Goal: Information Seeking & Learning: Check status

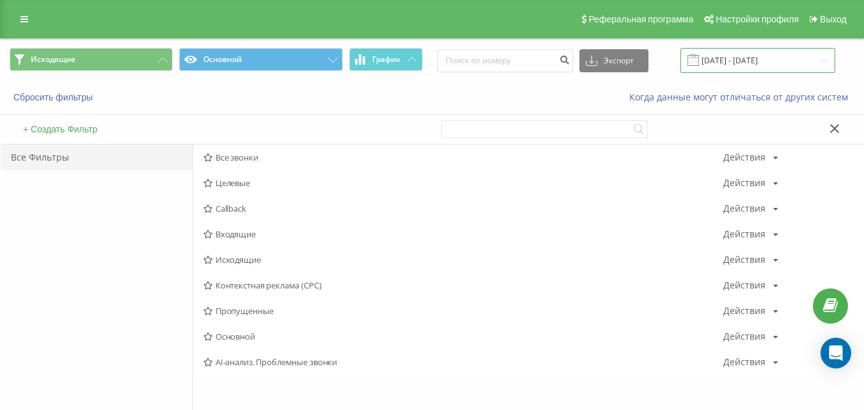
click at [776, 60] on input "[DATE] - [DATE]" at bounding box center [757, 60] width 155 height 25
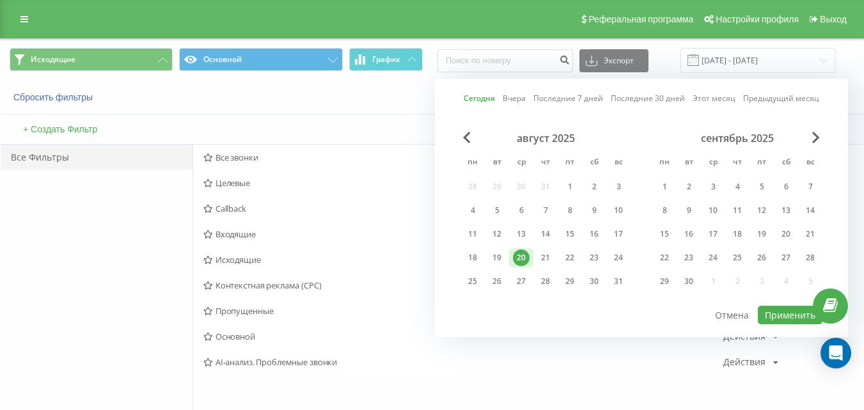
drag, startPoint x: 542, startPoint y: 254, endPoint x: 734, endPoint y: 294, distance: 195.3
click at [544, 254] on div "21" at bounding box center [545, 257] width 17 height 17
click at [803, 315] on button "Применить" at bounding box center [790, 315] width 65 height 19
type input "[DATE] - [DATE]"
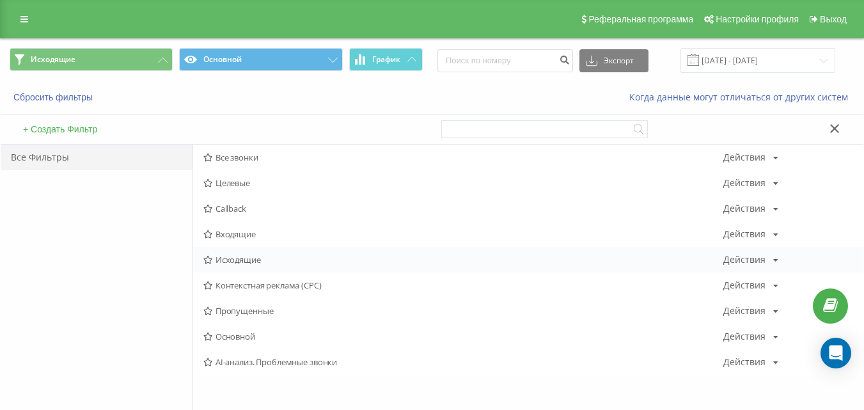
click at [223, 256] on span "Исходящие" at bounding box center [463, 259] width 520 height 9
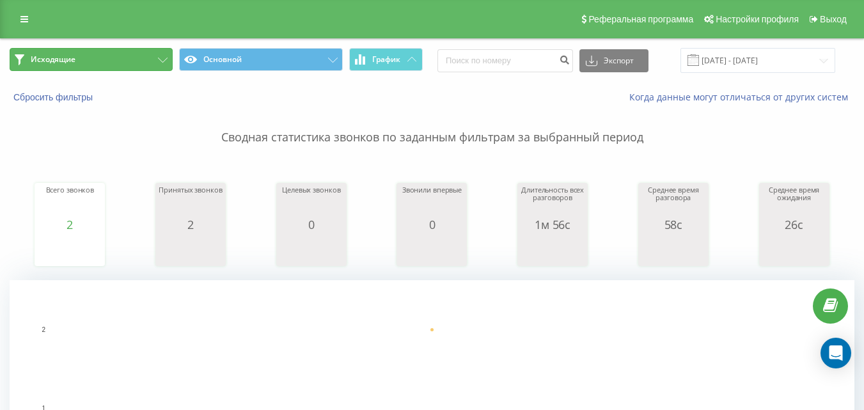
click at [151, 60] on button "Исходящие" at bounding box center [91, 59] width 163 height 23
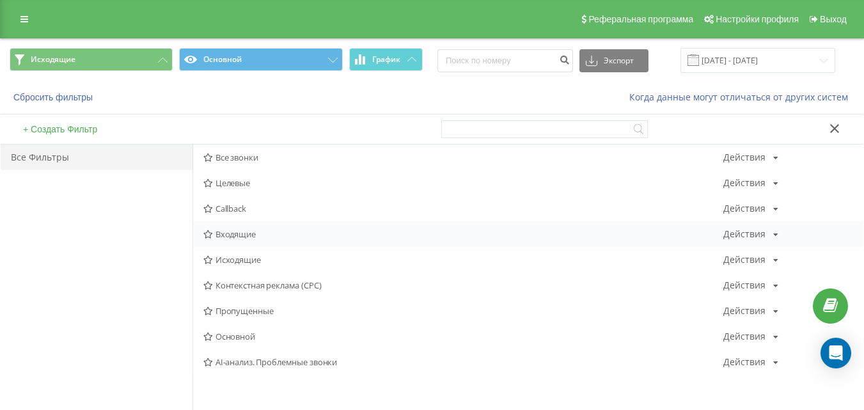
click at [230, 237] on span "Входящие" at bounding box center [463, 234] width 520 height 9
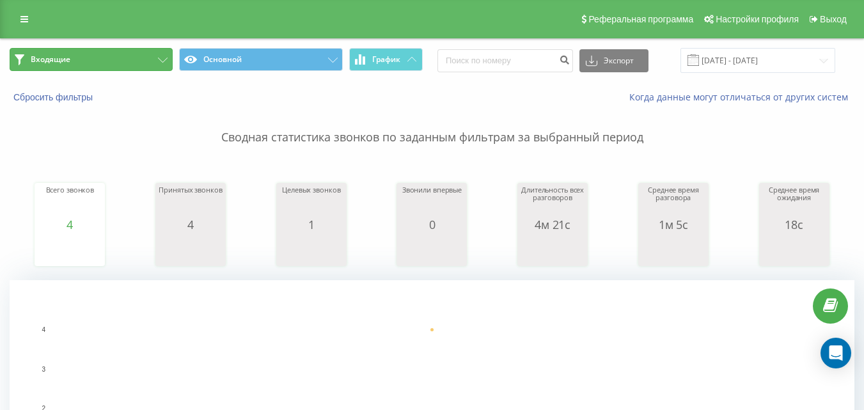
click at [129, 60] on button "Входящие" at bounding box center [91, 59] width 163 height 23
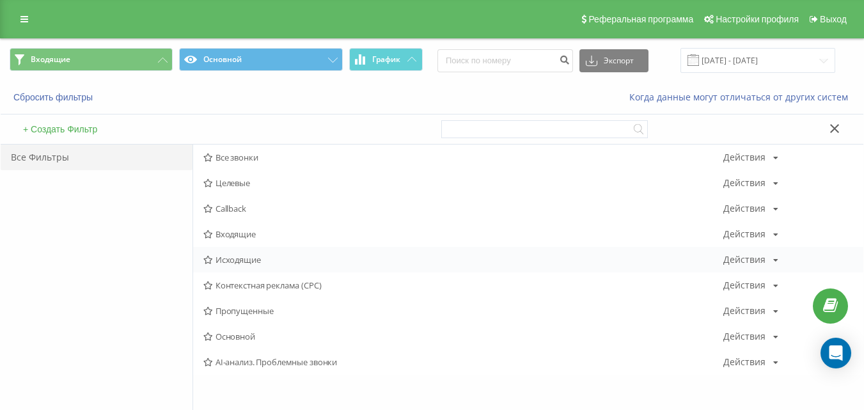
click at [240, 251] on div "Исходящие Действия Редактировать Копировать Удалить По умолчанию Поделиться" at bounding box center [528, 260] width 670 height 26
click at [241, 261] on span "Исходящие" at bounding box center [463, 259] width 520 height 9
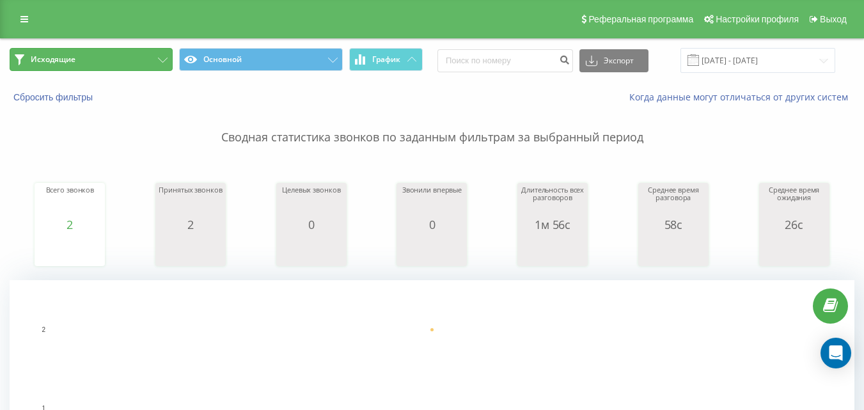
click at [127, 60] on button "Исходящие" at bounding box center [91, 59] width 163 height 23
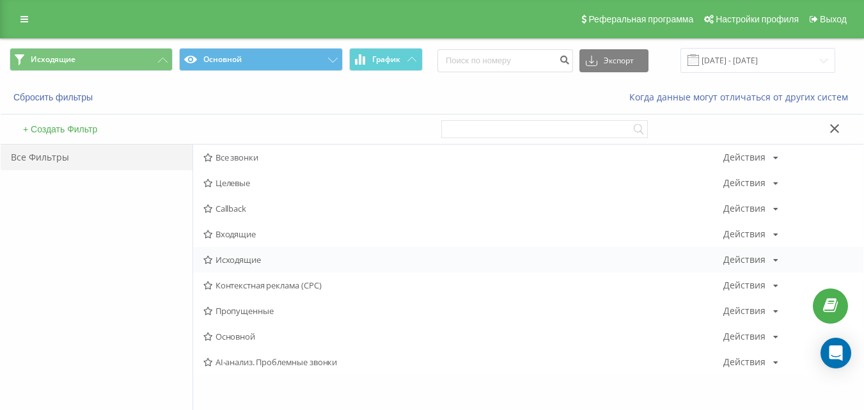
click at [235, 253] on div "Исходящие Действия Редактировать Копировать Удалить По умолчанию Поделиться" at bounding box center [528, 260] width 670 height 26
click at [236, 261] on span "Исходящие" at bounding box center [463, 259] width 520 height 9
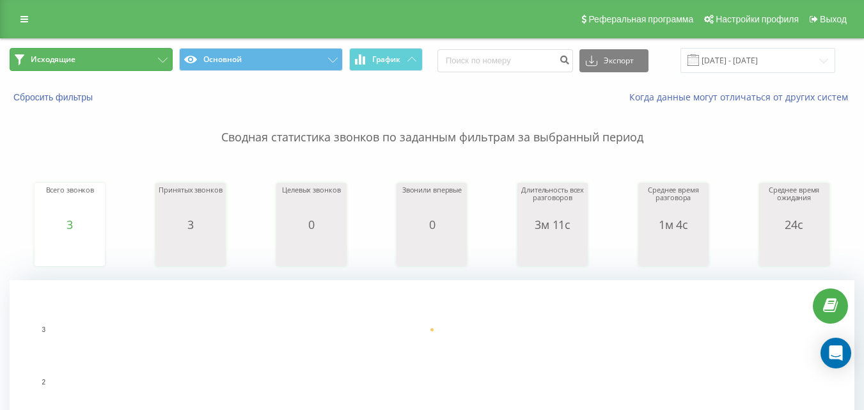
click at [141, 62] on button "Исходящие" at bounding box center [91, 59] width 163 height 23
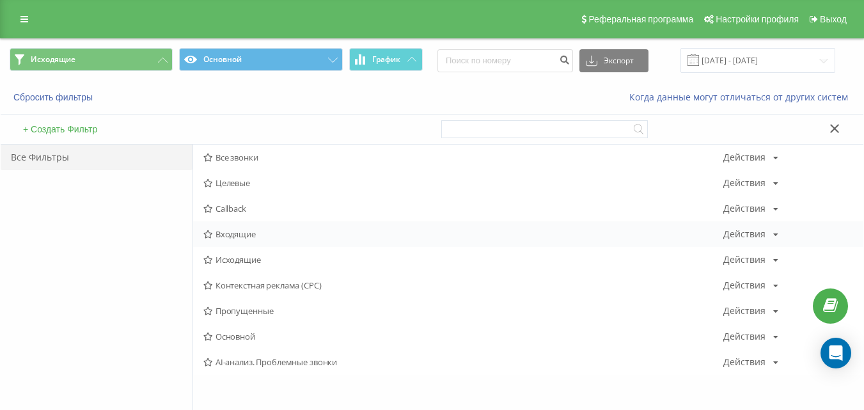
click at [247, 237] on span "Входящие" at bounding box center [463, 234] width 520 height 9
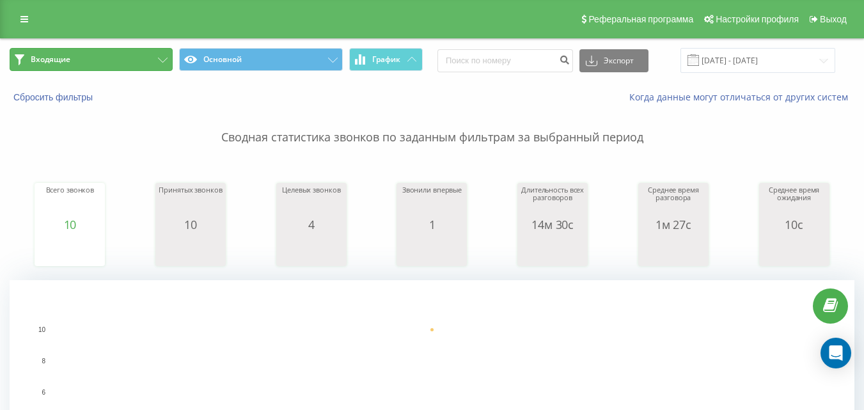
click at [150, 65] on button "Входящие" at bounding box center [91, 59] width 163 height 23
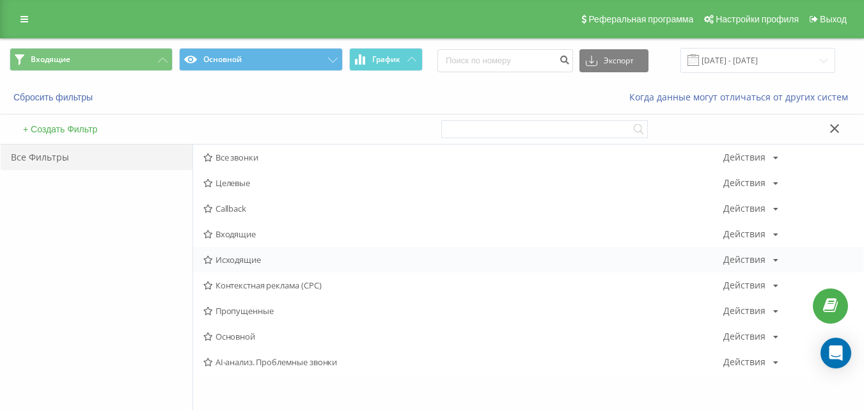
click at [234, 258] on span "Исходящие" at bounding box center [463, 259] width 520 height 9
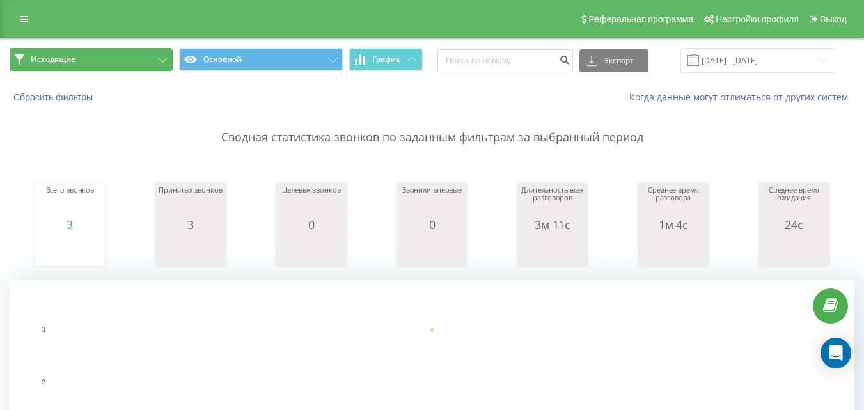
click at [137, 58] on button "Исходящие" at bounding box center [91, 59] width 163 height 23
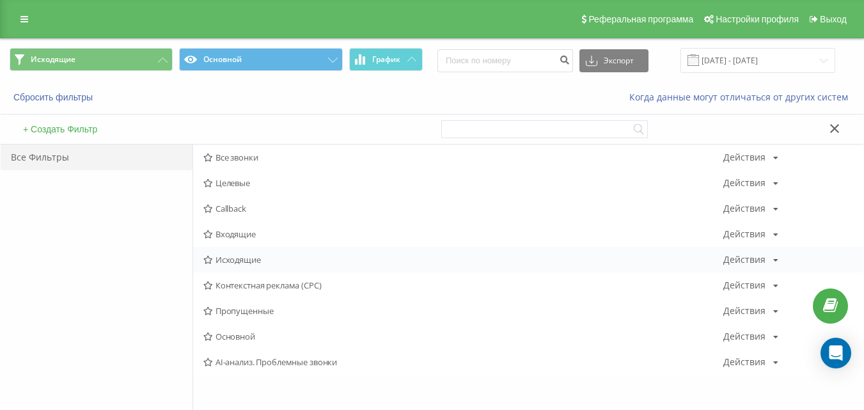
click at [235, 258] on span "Исходящие" at bounding box center [463, 259] width 520 height 9
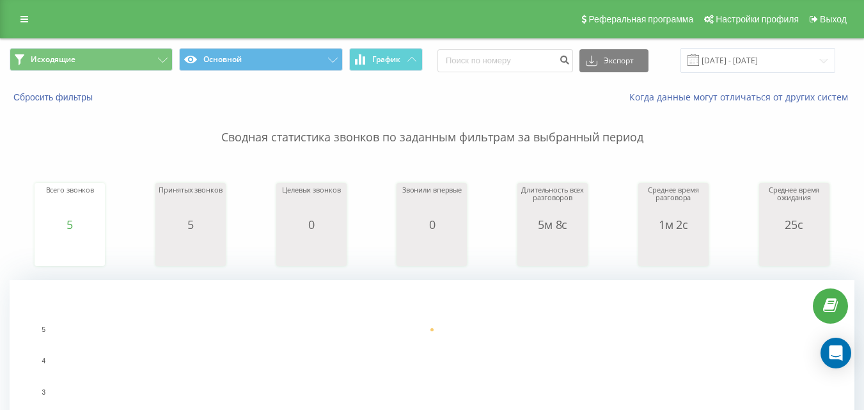
click at [118, 46] on div "Исходящие Основной График Экспорт .csv .xls .xlsx [DATE] - [DATE]" at bounding box center [432, 60] width 863 height 43
click at [140, 63] on button "Исходящие" at bounding box center [91, 59] width 163 height 23
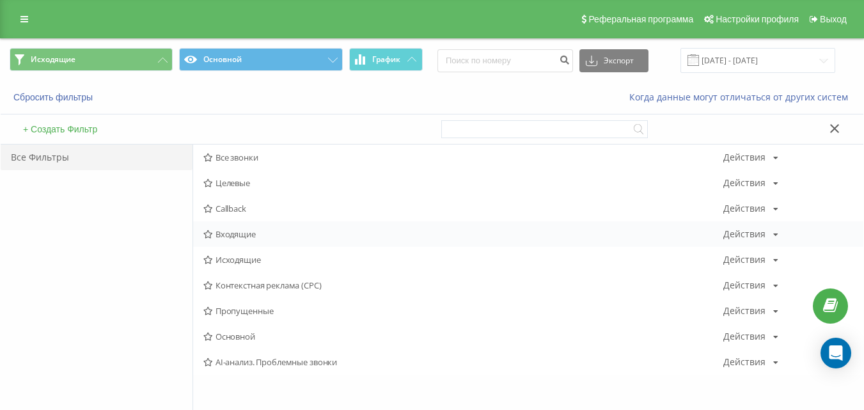
click at [254, 243] on div "Входящие Действия Редактировать Копировать Удалить По умолчанию Поделиться" at bounding box center [528, 234] width 670 height 26
click at [254, 237] on span "Входящие" at bounding box center [463, 234] width 520 height 9
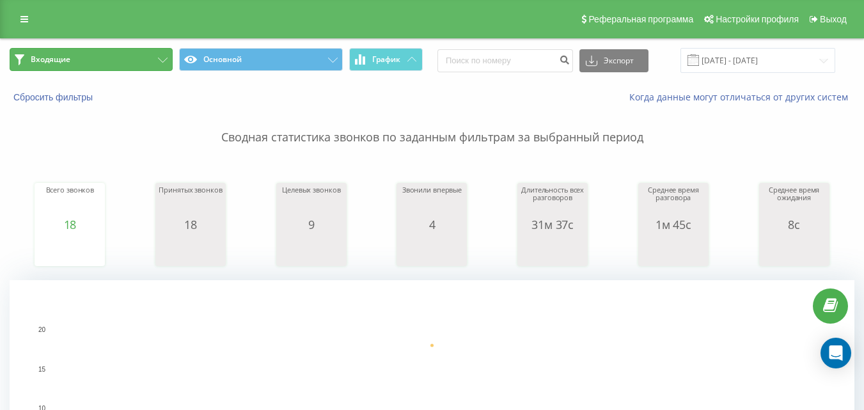
click at [147, 55] on button "Входящие" at bounding box center [91, 59] width 163 height 23
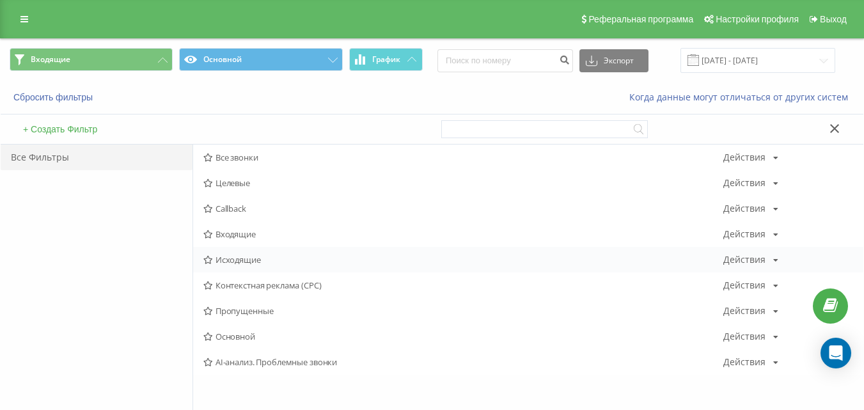
click at [232, 266] on div "Исходящие Действия Редактировать Копировать Удалить По умолчанию Поделиться" at bounding box center [528, 260] width 670 height 26
click at [232, 265] on div "Исходящие Действия Редактировать Копировать Удалить По умолчанию Поделиться" at bounding box center [528, 260] width 670 height 26
click at [234, 262] on span "Исходящие" at bounding box center [463, 259] width 520 height 9
